Goal: Find contact information: Find contact information

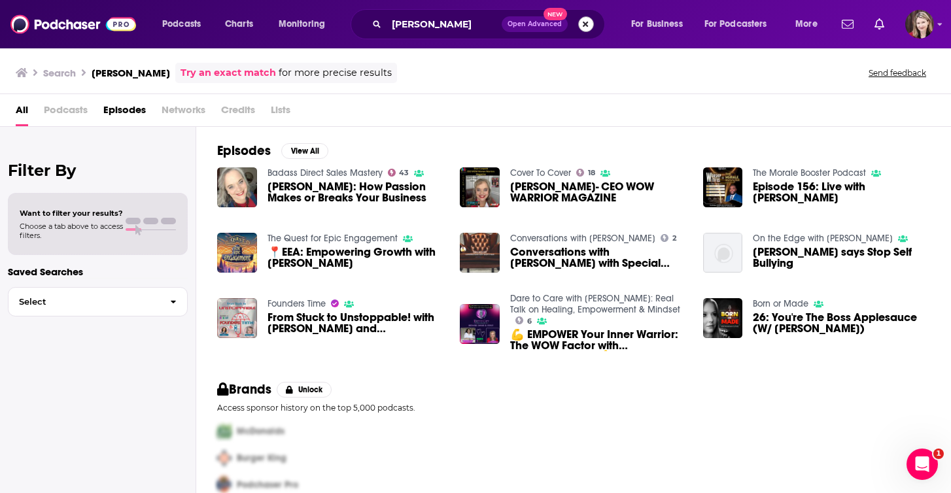
click at [585, 26] on button "Search podcasts, credits, & more..." at bounding box center [586, 24] width 16 height 16
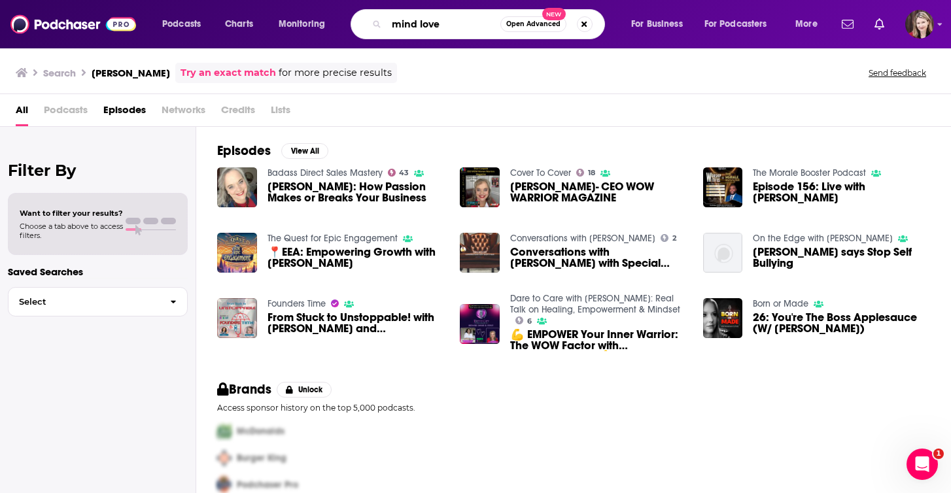
type input "mind love"
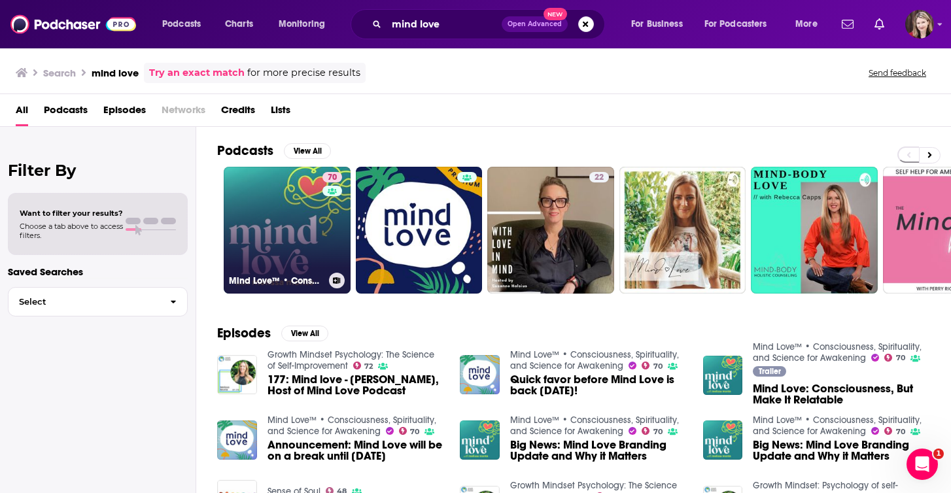
click at [302, 229] on link "70 Mind Love™ • Consciousness, Spirituality, and Science for Awakening" at bounding box center [287, 230] width 127 height 127
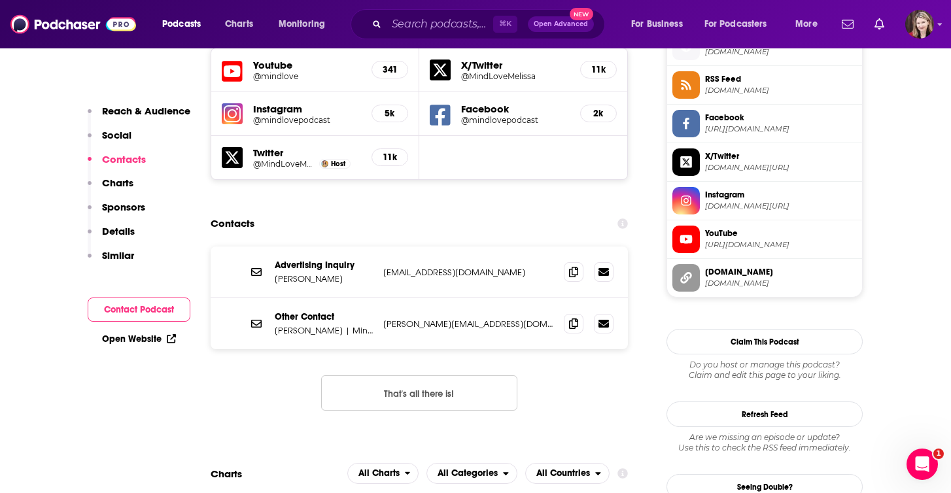
scroll to position [1117, 0]
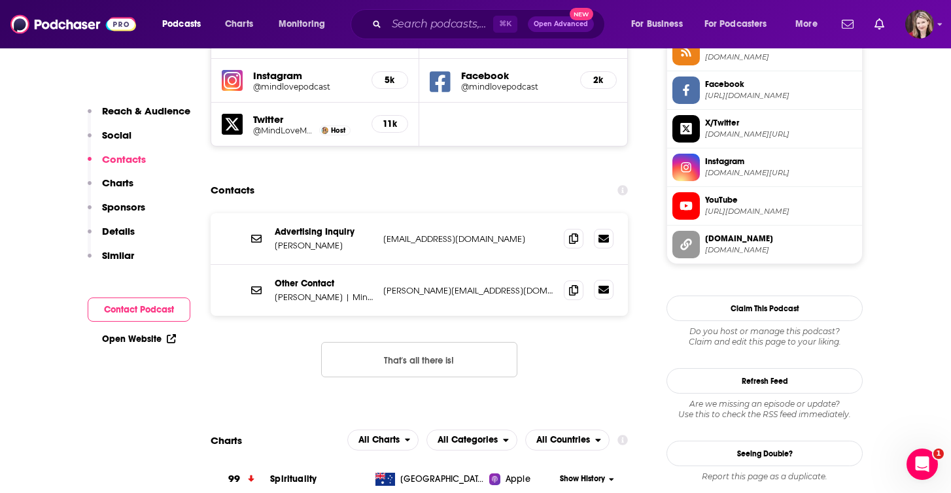
click at [604, 286] on icon at bounding box center [604, 290] width 10 height 8
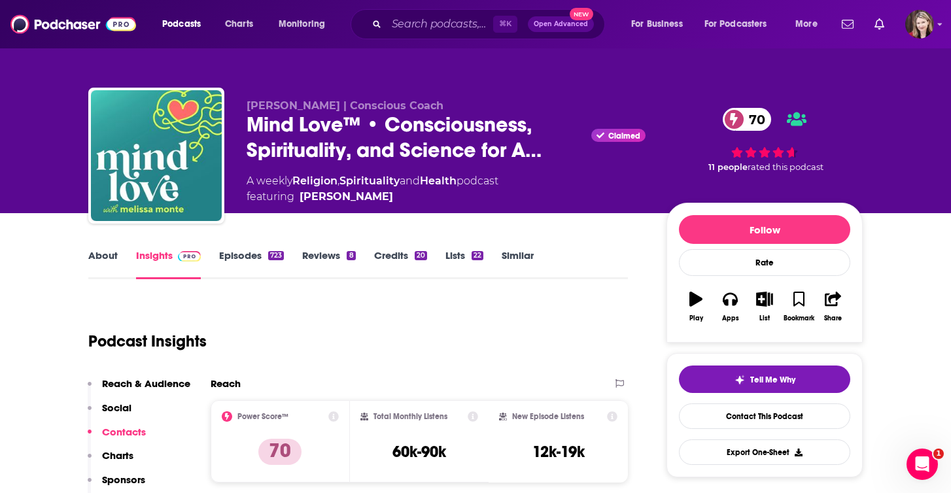
scroll to position [0, 0]
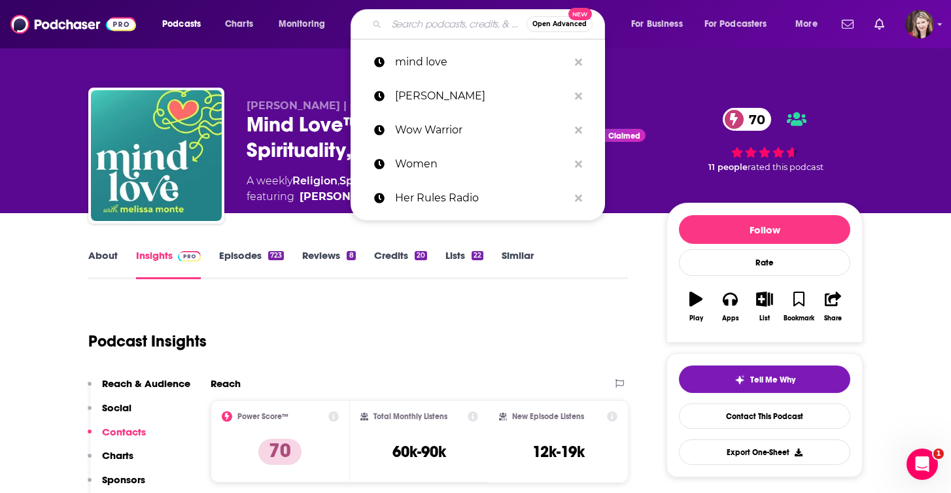
click at [391, 28] on input "Search podcasts, credits, & more..." at bounding box center [457, 24] width 140 height 21
paste input "The [PERSON_NAME] Podcast"
type input "The [PERSON_NAME] Podcast"
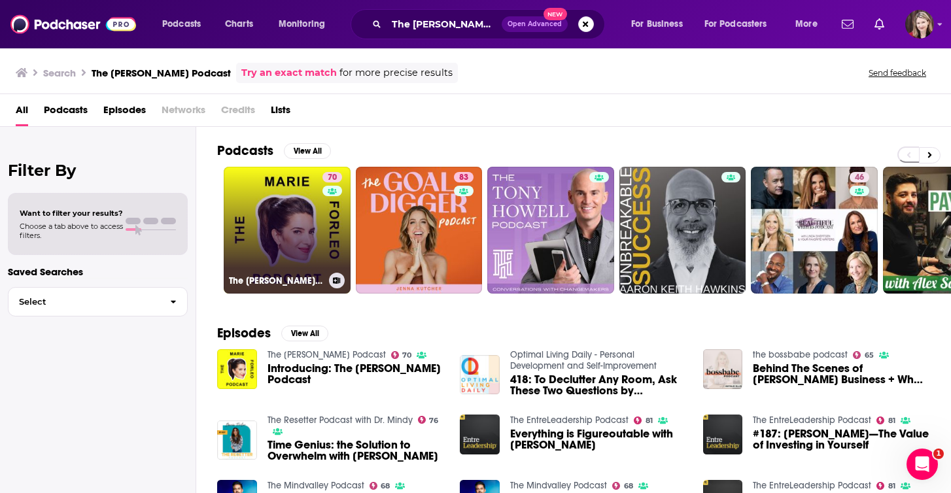
click at [295, 238] on link "70 The [PERSON_NAME] Podcast" at bounding box center [287, 230] width 127 height 127
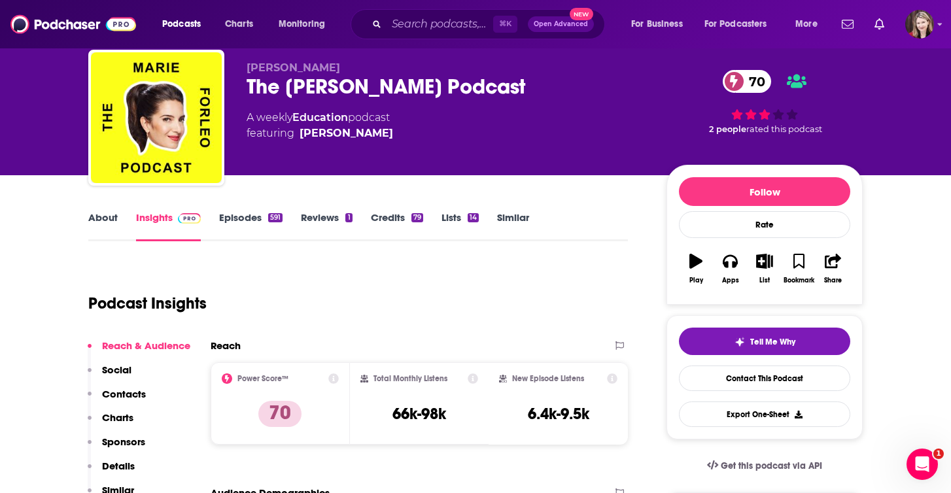
scroll to position [37, 0]
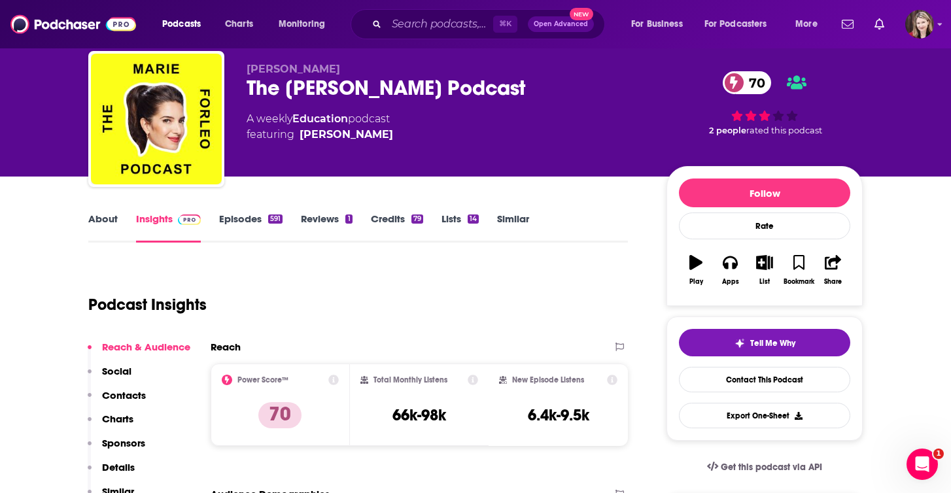
click at [101, 218] on link "About" at bounding box center [102, 228] width 29 height 30
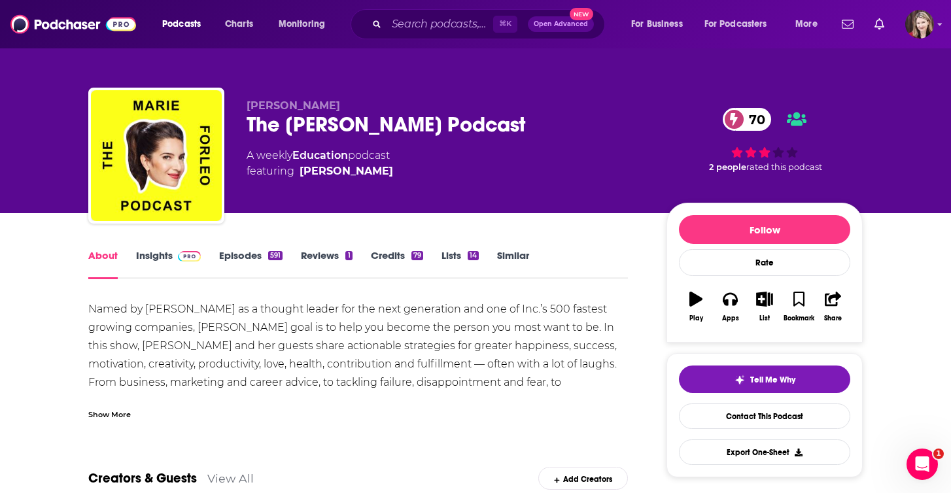
click at [151, 254] on link "Insights" at bounding box center [168, 264] width 65 height 30
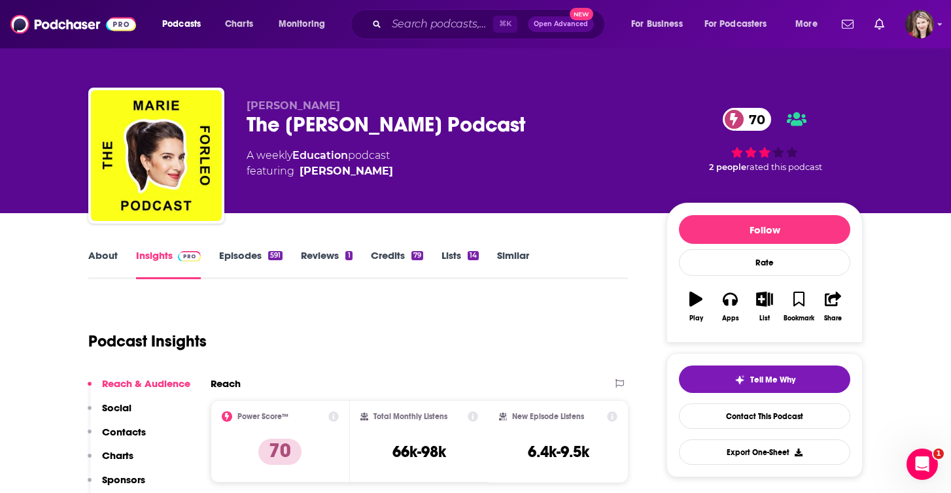
click at [156, 255] on link "Insights" at bounding box center [168, 264] width 65 height 30
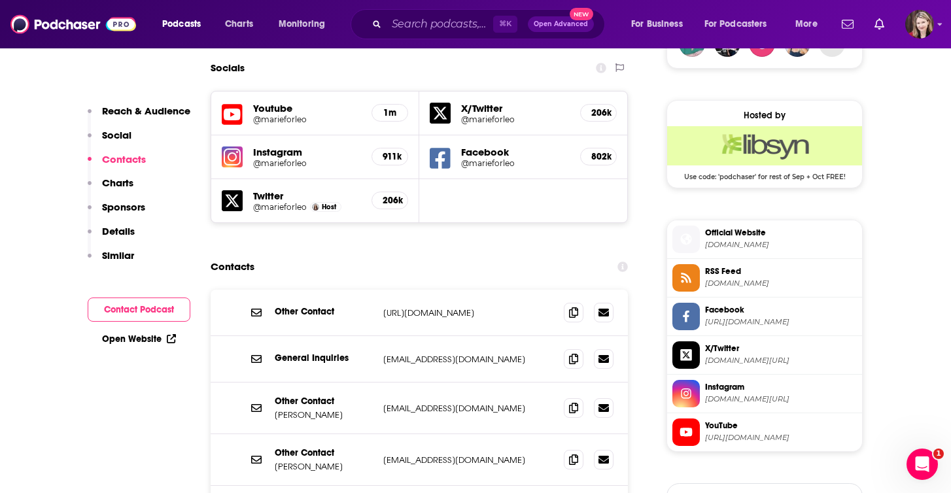
scroll to position [1018, 0]
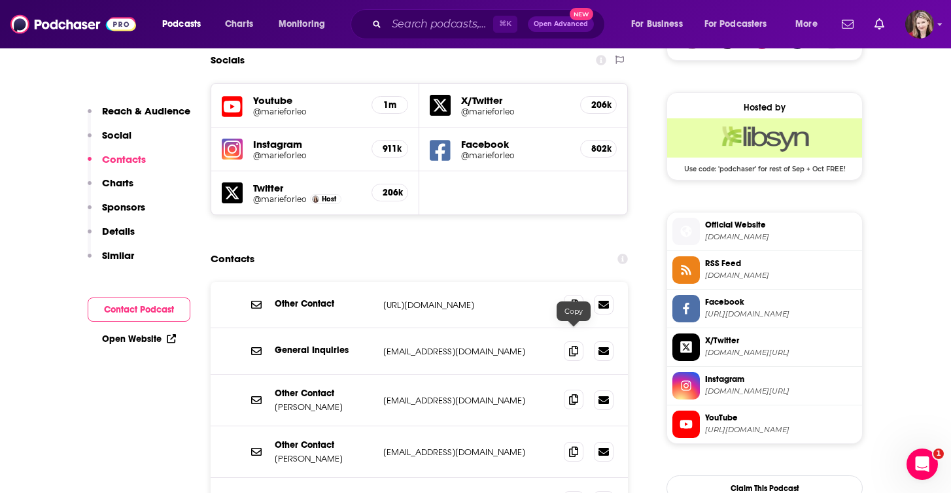
click at [572, 394] on icon at bounding box center [573, 399] width 9 height 10
